Goal: Book appointment/travel/reservation

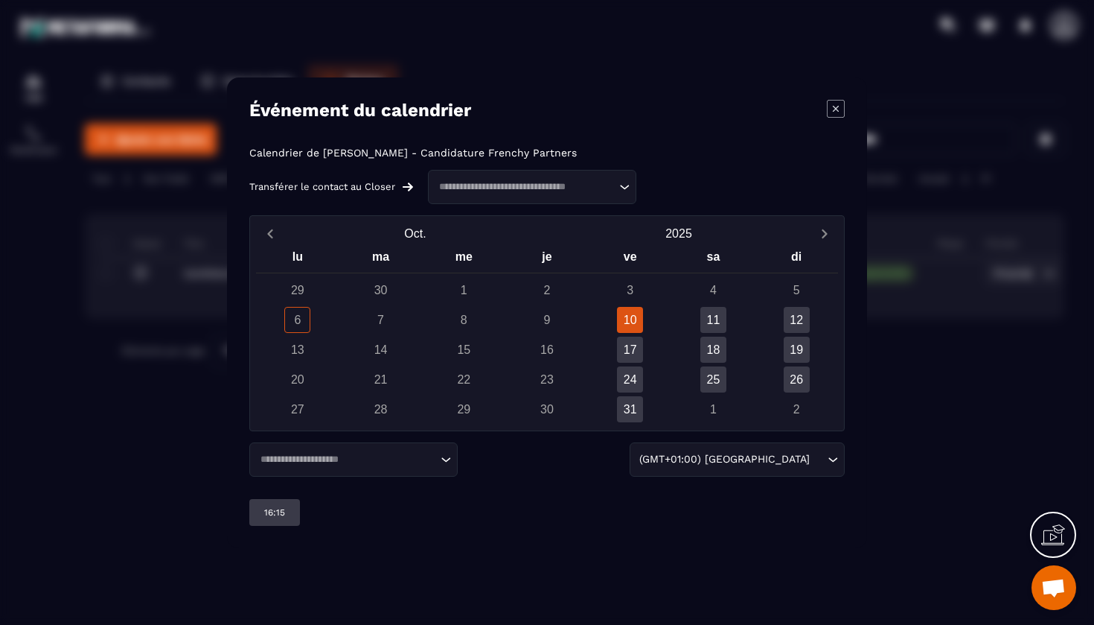
click at [573, 179] on input "Search for option" at bounding box center [525, 186] width 182 height 15
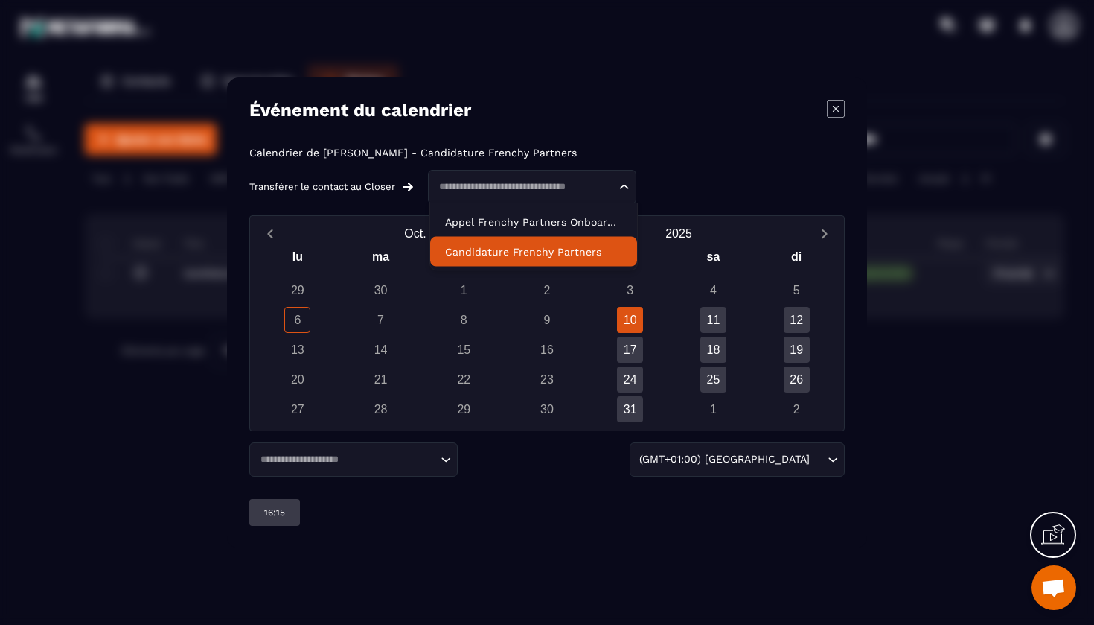
click at [555, 246] on p "Candidature Frenchy Partners" at bounding box center [533, 251] width 177 height 15
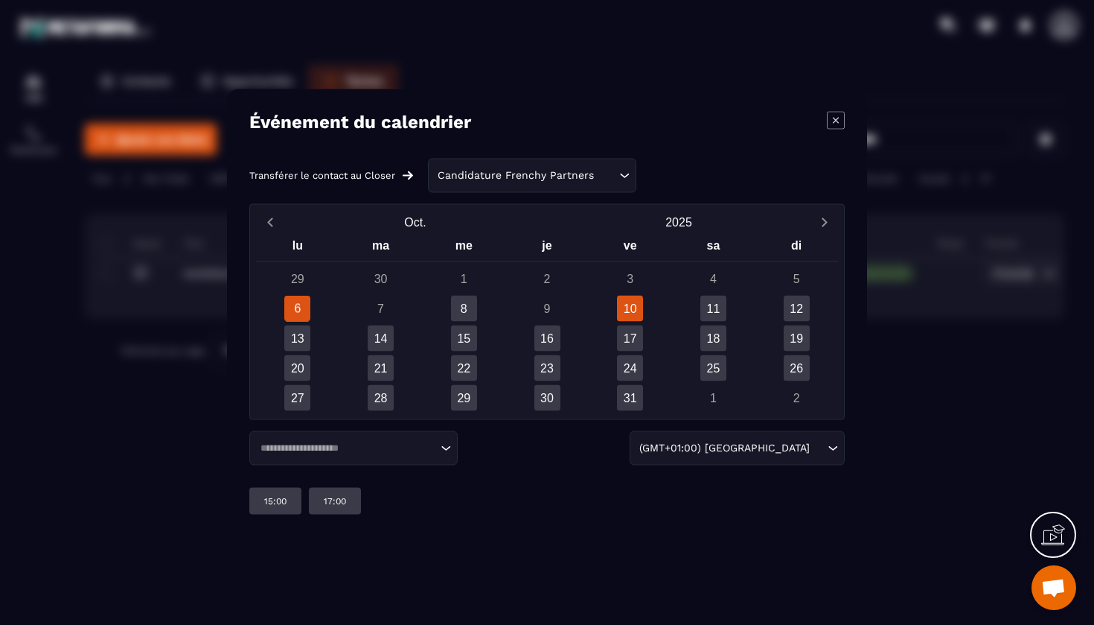
click at [636, 315] on div "10" at bounding box center [630, 308] width 26 height 26
click at [357, 494] on div "16:00" at bounding box center [335, 500] width 52 height 27
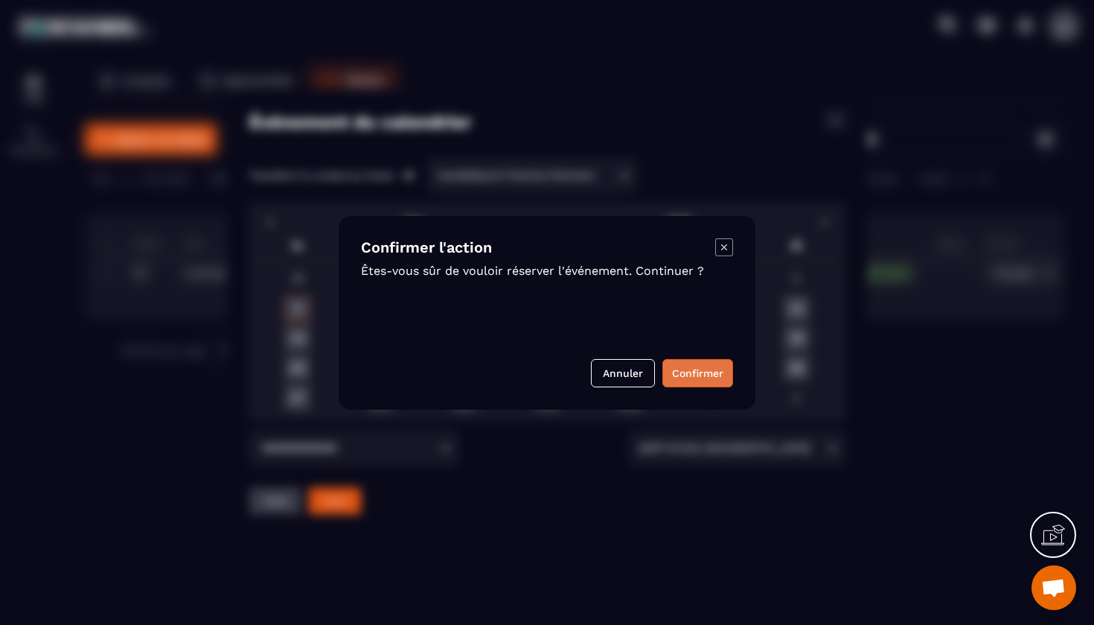
click at [719, 372] on button "Confirmer" at bounding box center [697, 373] width 71 height 28
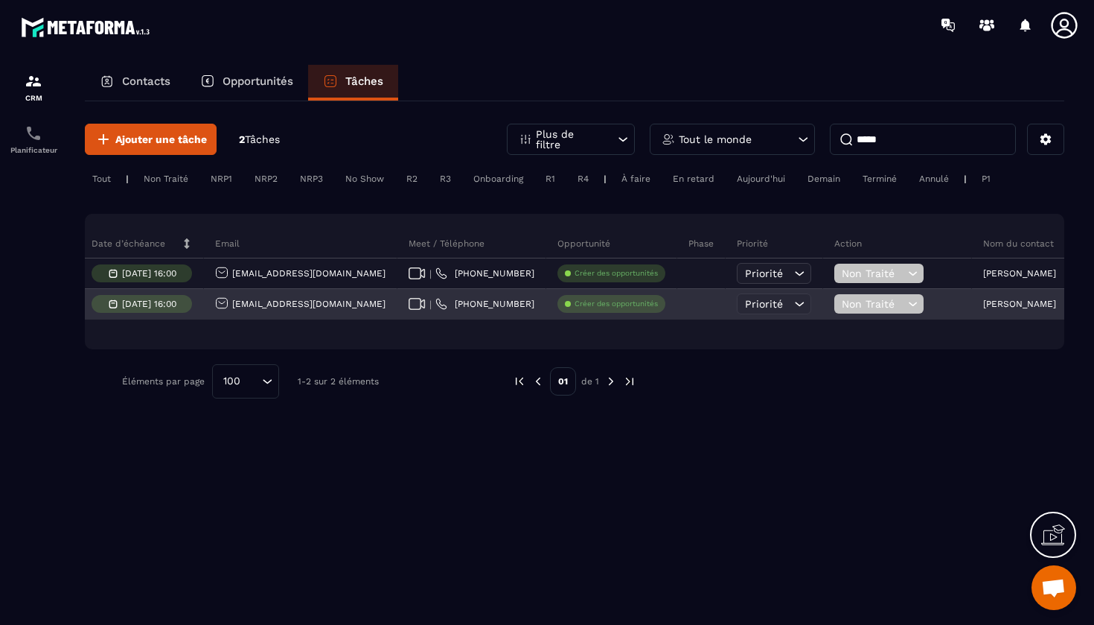
scroll to position [0, 253]
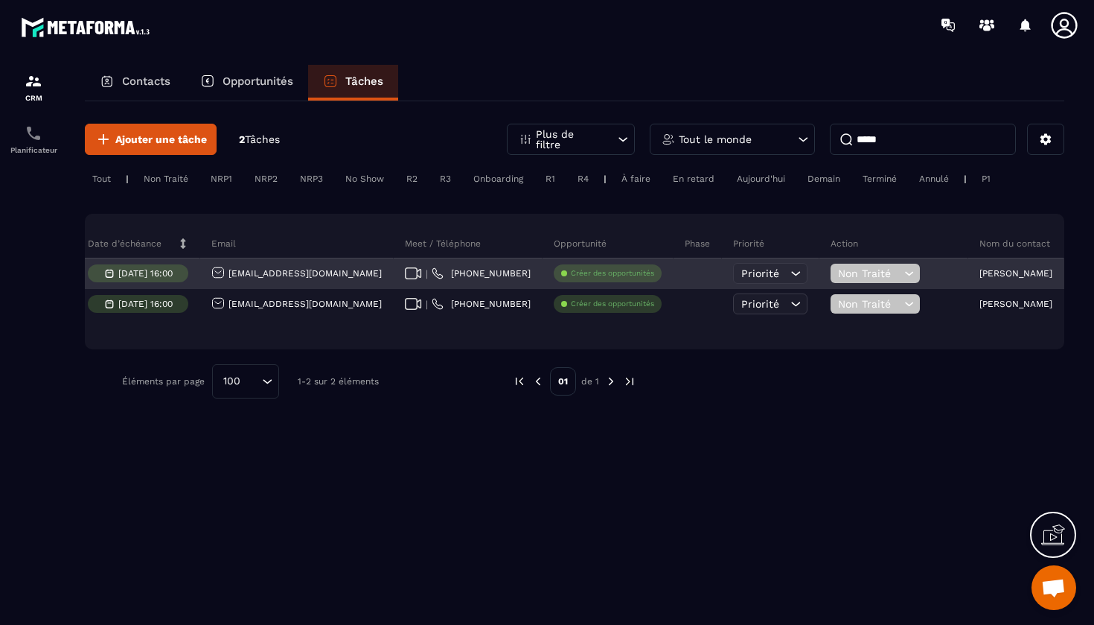
click at [733, 266] on div "Priorité" at bounding box center [770, 273] width 74 height 21
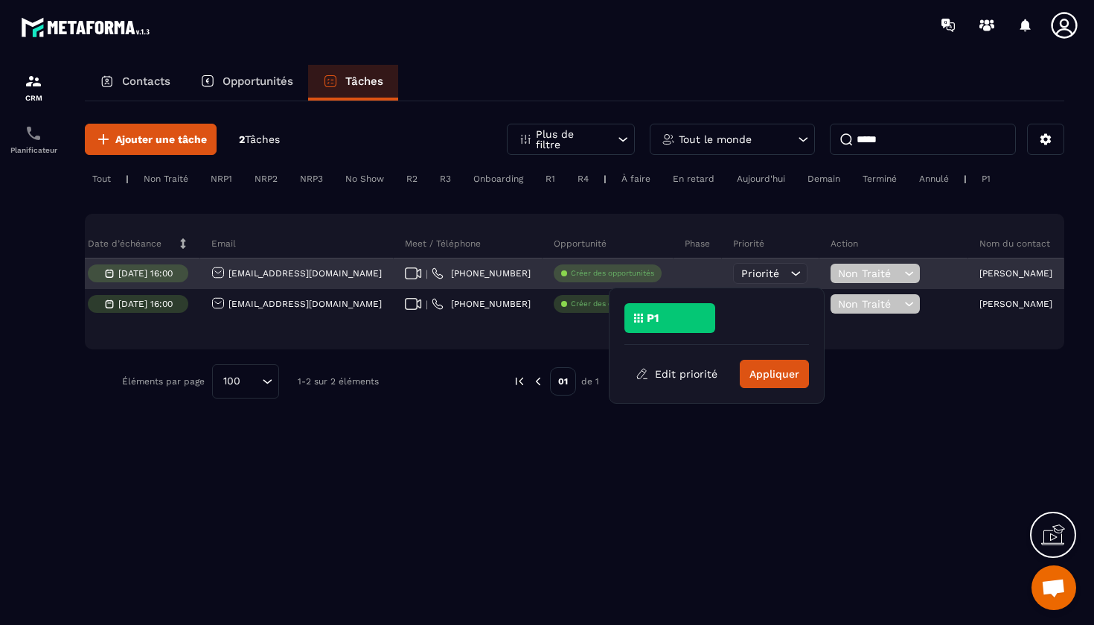
click at [733, 278] on div "Priorité" at bounding box center [770, 273] width 74 height 21
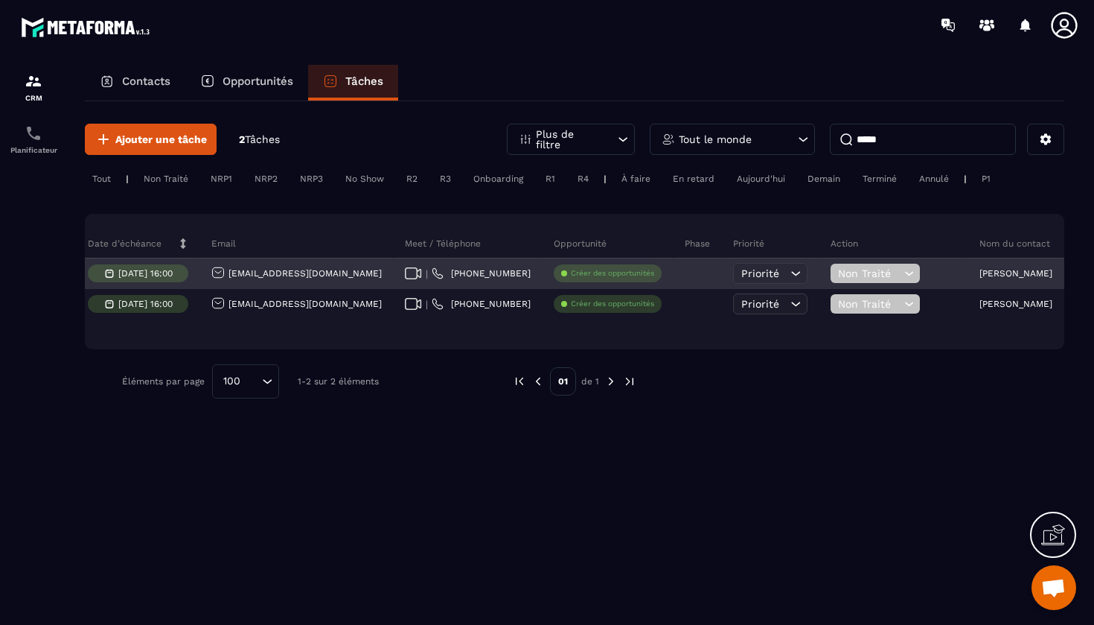
click at [674, 279] on div at bounding box center [698, 274] width 48 height 30
click at [840, 270] on span "Non Traité" at bounding box center [869, 273] width 63 height 12
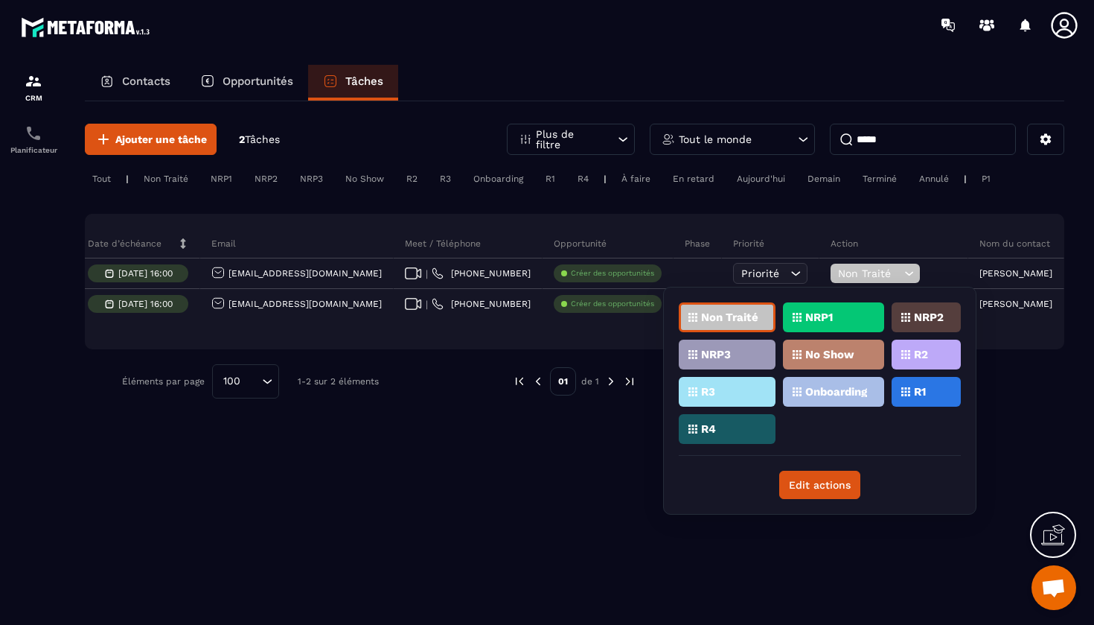
click at [918, 389] on p "R1" at bounding box center [920, 391] width 12 height 10
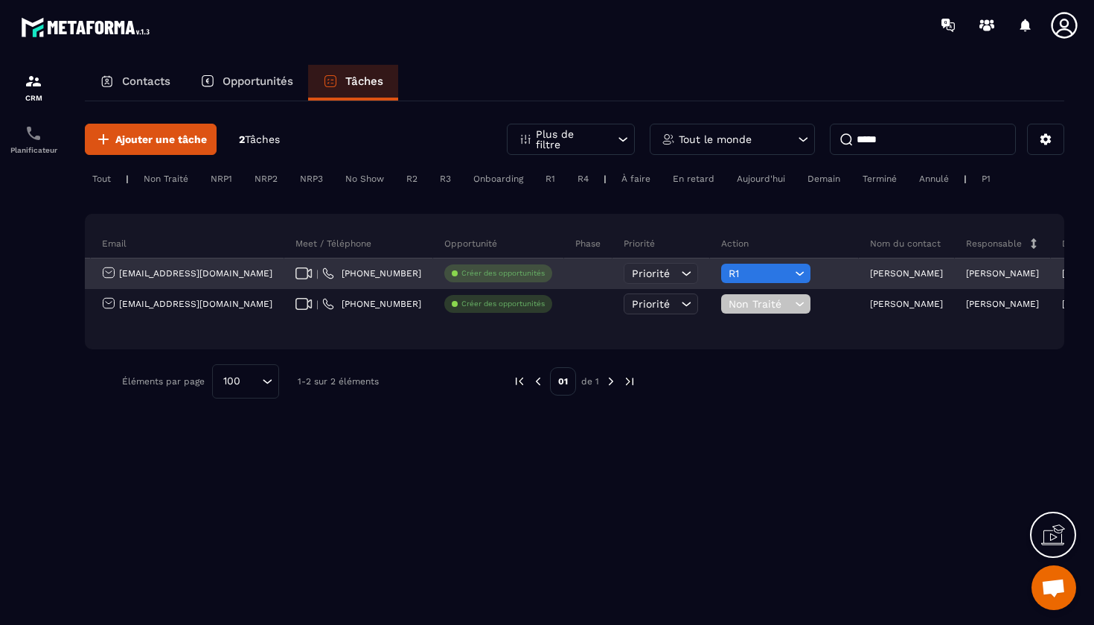
scroll to position [0, 379]
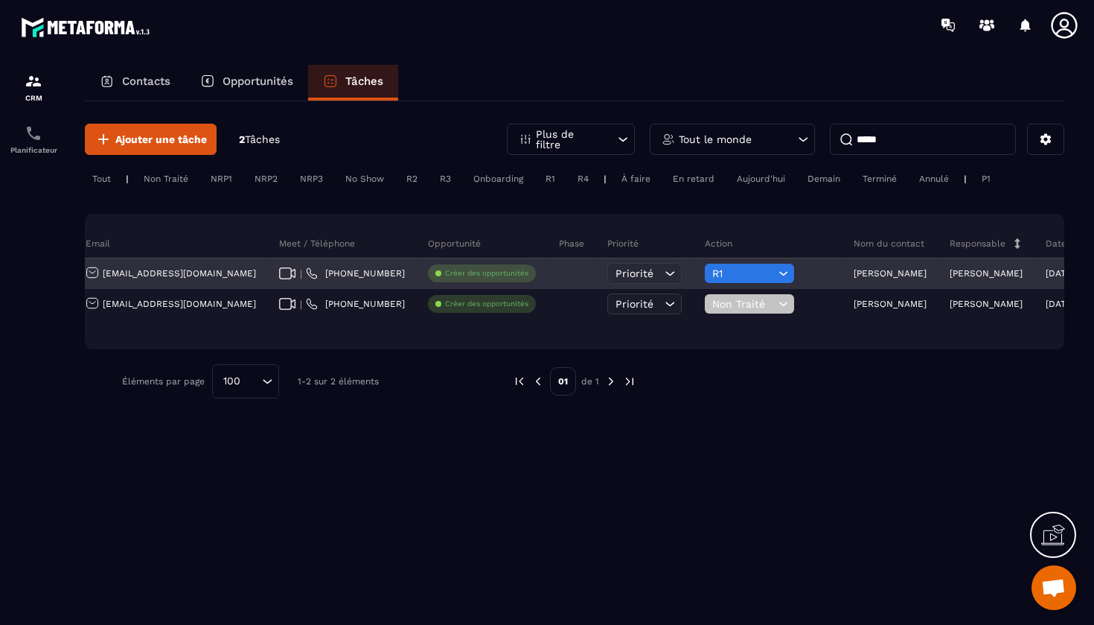
click at [854, 275] on p "[PERSON_NAME]" at bounding box center [890, 273] width 73 height 10
